Goal: Task Accomplishment & Management: Use online tool/utility

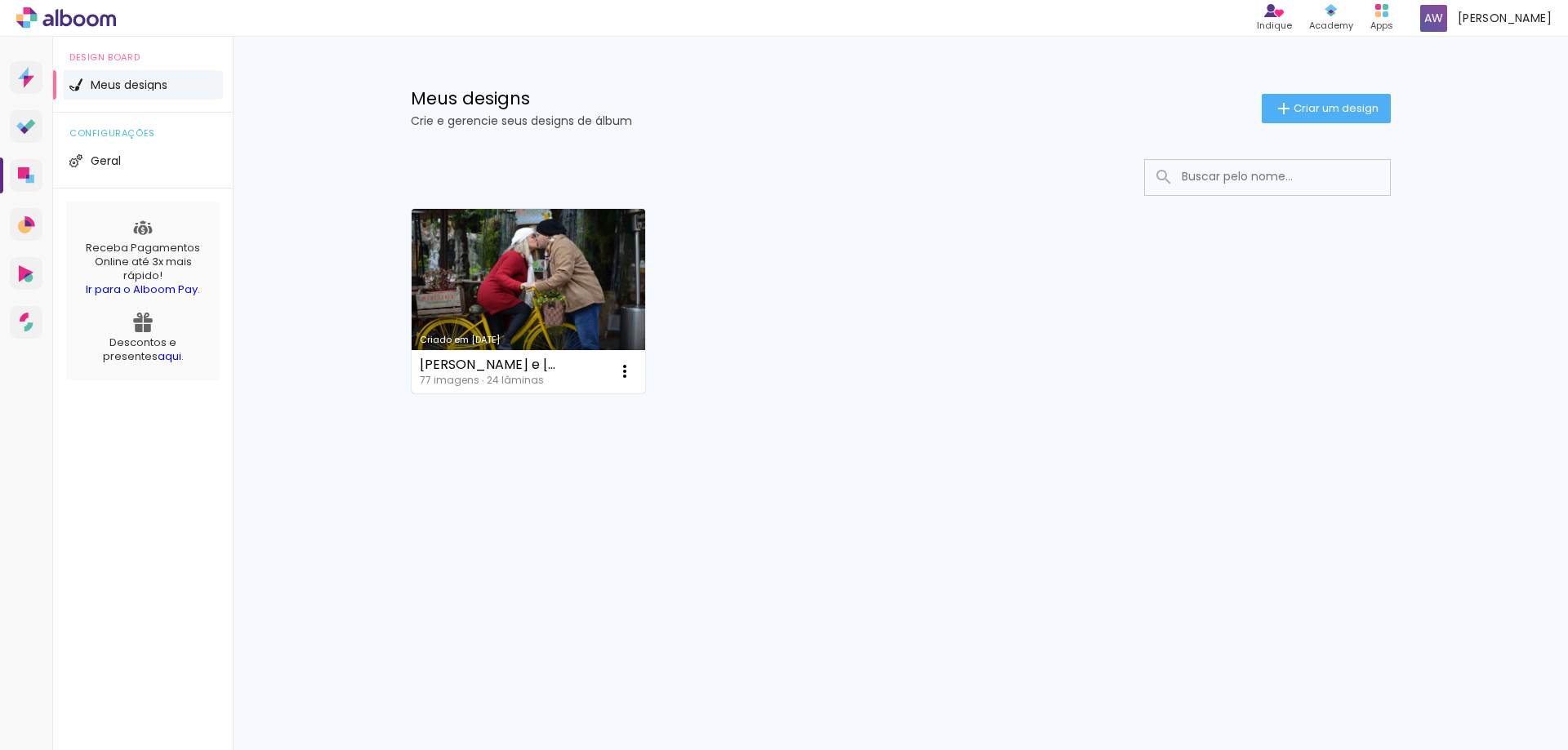
click at [496, 286] on link "Criado em [DATE]" at bounding box center [528, 300] width 234 height 184
